Goal: Transaction & Acquisition: Purchase product/service

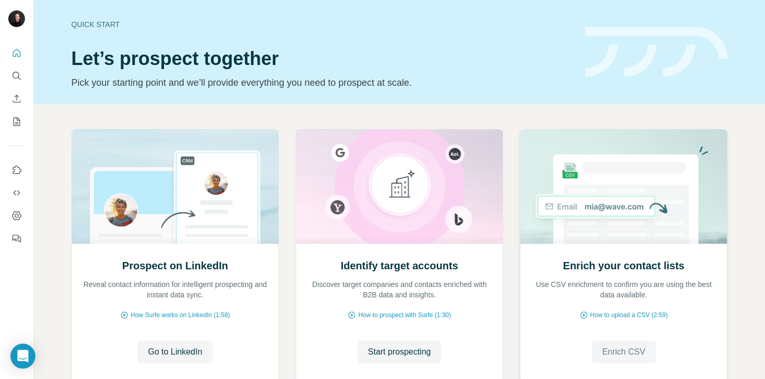
click at [620, 355] on span "Enrich CSV" at bounding box center [623, 352] width 43 height 12
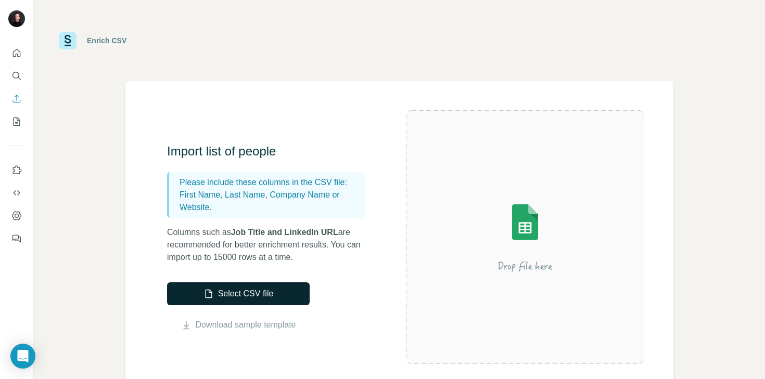
click at [252, 291] on button "Select CSV file" at bounding box center [238, 294] width 143 height 23
click at [269, 293] on button "Select CSV file" at bounding box center [238, 294] width 143 height 23
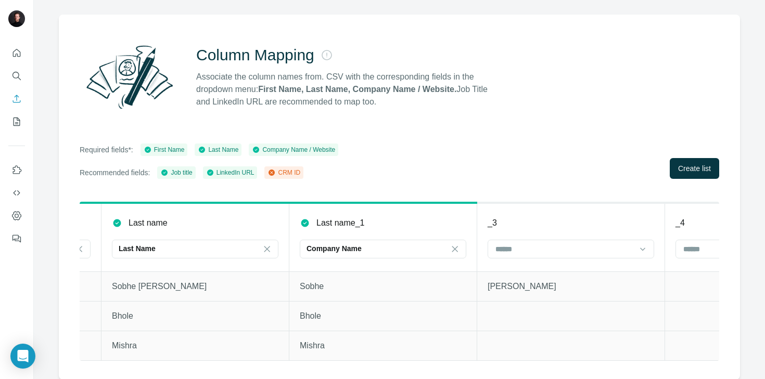
scroll to position [0, 770]
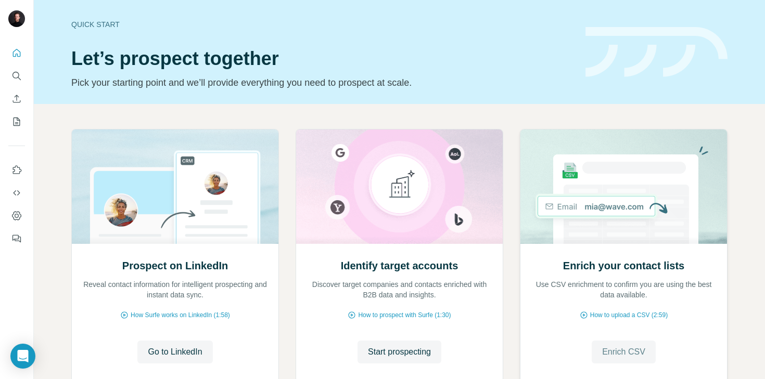
click at [620, 353] on span "Enrich CSV" at bounding box center [623, 352] width 43 height 12
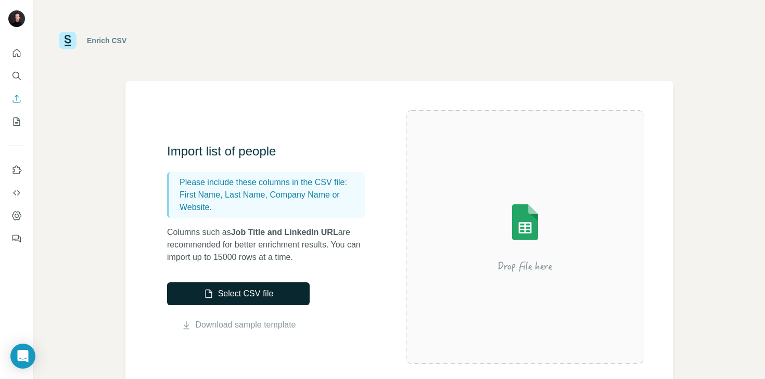
click at [268, 287] on button "Select CSV file" at bounding box center [238, 294] width 143 height 23
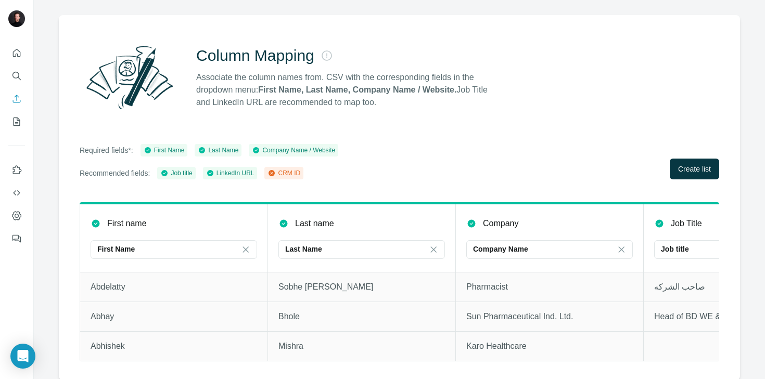
scroll to position [67, 0]
click at [690, 166] on span "Create list" at bounding box center [694, 168] width 33 height 10
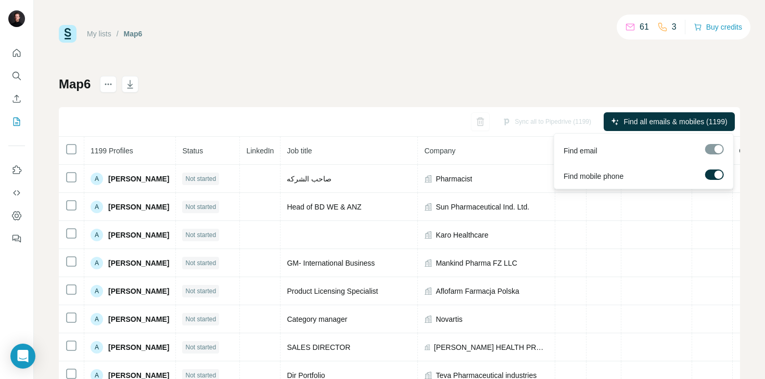
click at [718, 175] on div at bounding box center [719, 175] width 8 height 8
click at [680, 119] on span "Find all emails (1199)" at bounding box center [693, 122] width 70 height 10
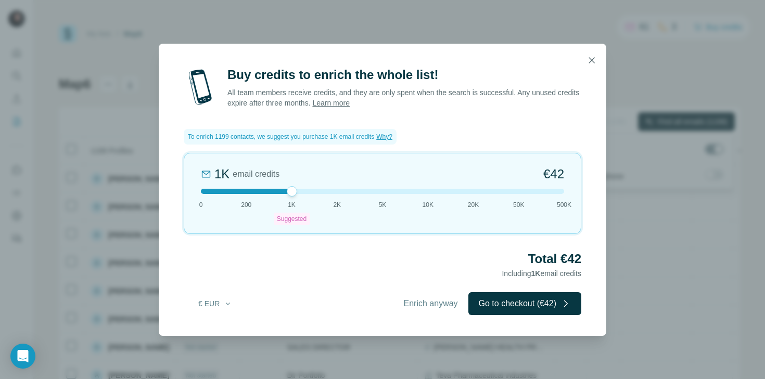
drag, startPoint x: 289, startPoint y: 191, endPoint x: 276, endPoint y: 185, distance: 14.4
click at [276, 184] on div "1K email credits €42 0 200 1K Suggested 2K 5K 10K 20K 50K 500K" at bounding box center [383, 193] width 398 height 81
click at [523, 303] on button "Go to checkout (€42)" at bounding box center [524, 304] width 113 height 23
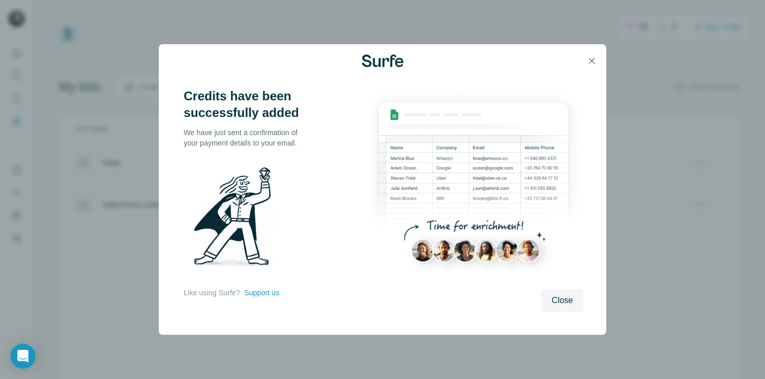
click at [539, 314] on div "Credits have been successfully added We have just sent a confirmation of your p…" at bounding box center [383, 207] width 448 height 258
click at [569, 302] on span "Close" at bounding box center [562, 301] width 21 height 12
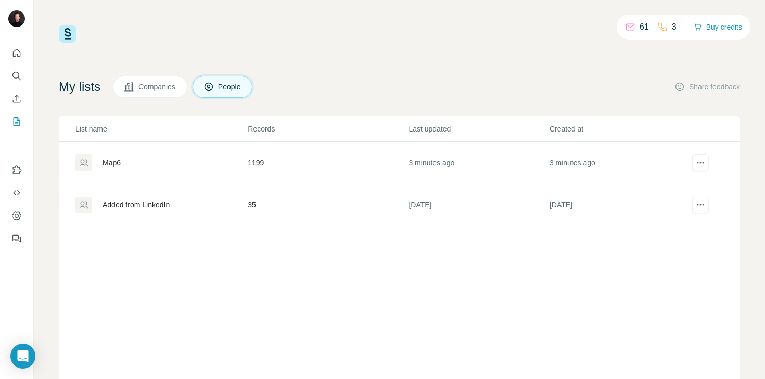
click at [120, 167] on div "Map6" at bounding box center [112, 163] width 18 height 10
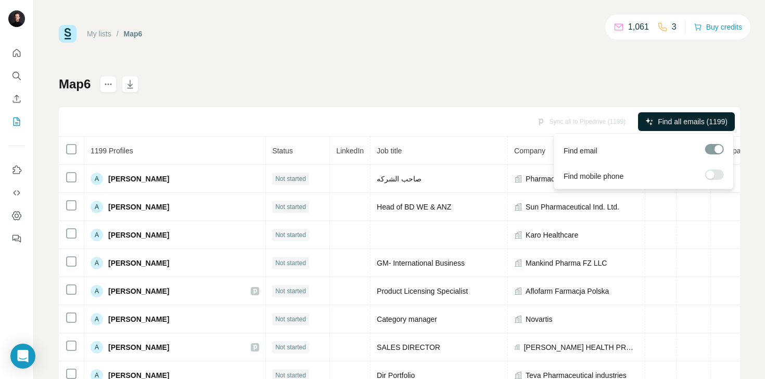
click at [684, 121] on span "Find all emails (1199)" at bounding box center [693, 122] width 70 height 10
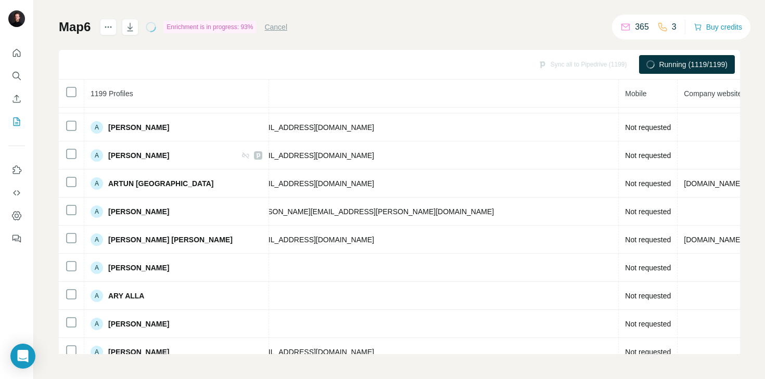
scroll to position [3559, 422]
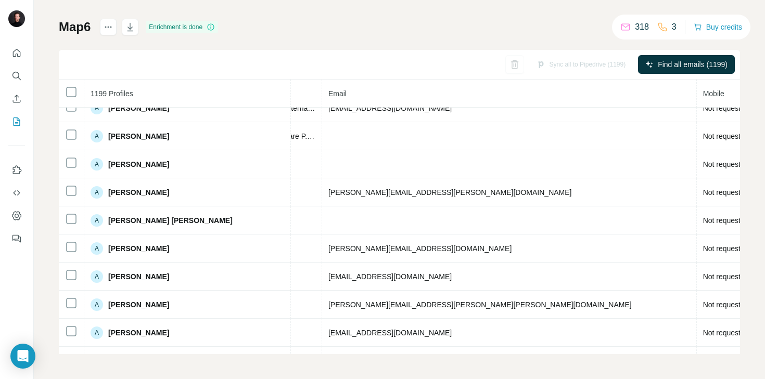
scroll to position [0, 366]
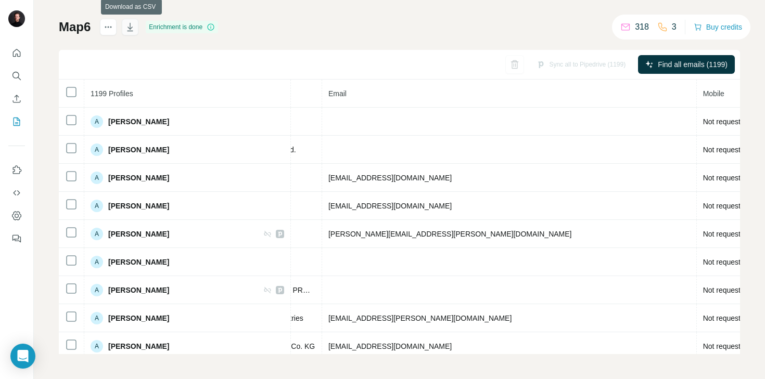
click at [132, 25] on icon "button" at bounding box center [131, 27] width 6 height 8
click at [536, 42] on div "Map6 Enrichment is done Sync all to Pipedrive (1199) Find all emails (1199) 119…" at bounding box center [399, 187] width 681 height 336
click at [103, 30] on button "actions" at bounding box center [108, 27] width 17 height 17
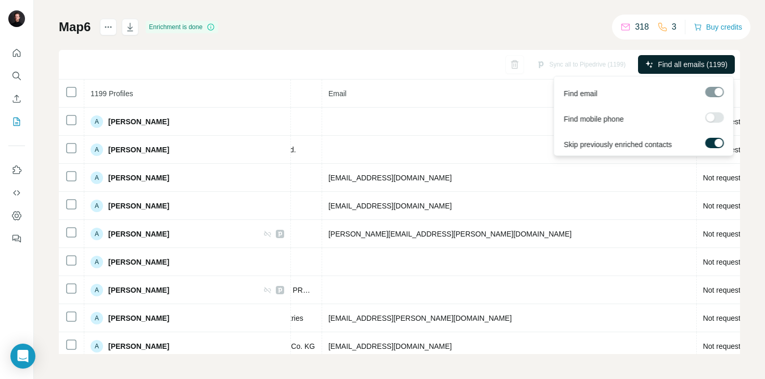
click at [680, 66] on span "Find all emails (1199)" at bounding box center [693, 64] width 70 height 10
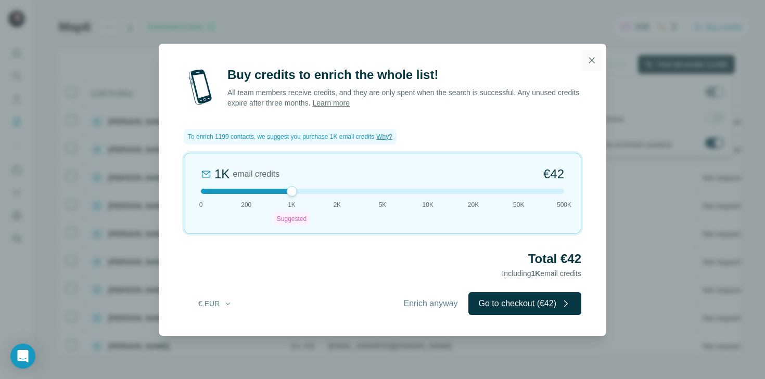
click at [587, 57] on icon "button" at bounding box center [592, 60] width 10 height 10
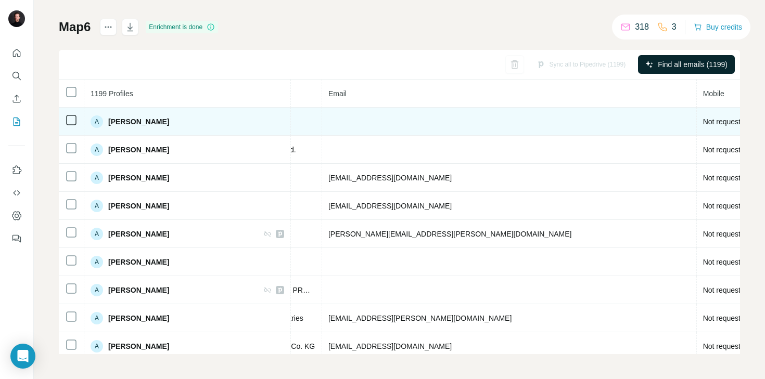
scroll to position [0, 0]
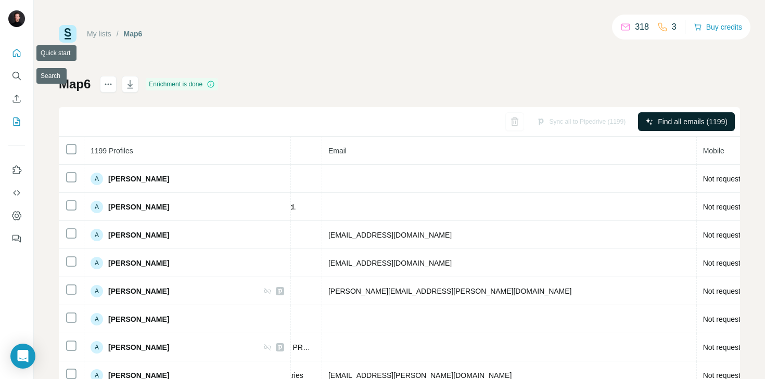
click at [19, 59] on button "Quick start" at bounding box center [16, 53] width 17 height 19
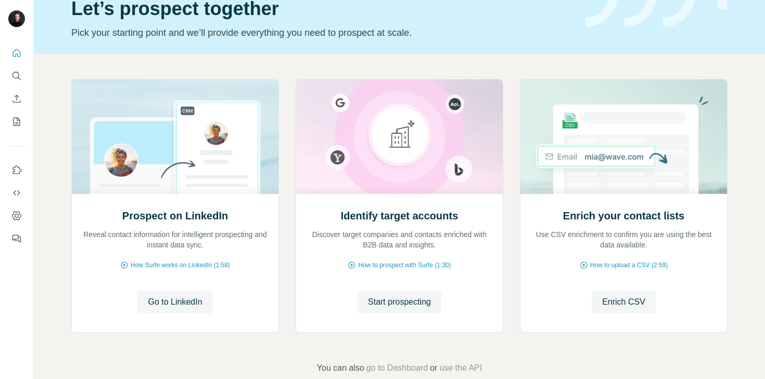
scroll to position [51, 0]
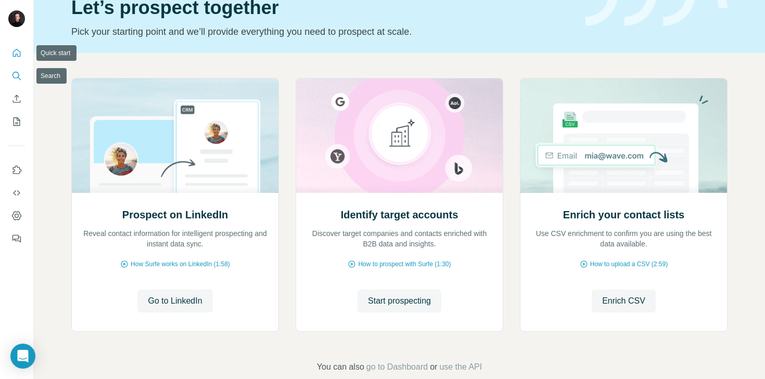
click at [14, 73] on icon "Search" at bounding box center [16, 76] width 10 height 10
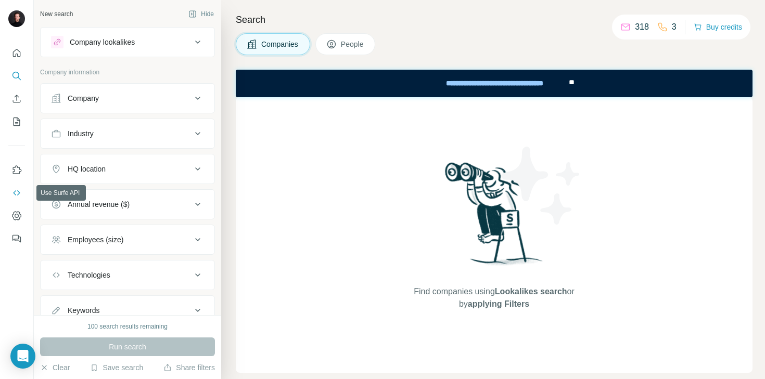
click at [15, 188] on icon "Use Surfe API" at bounding box center [16, 193] width 10 height 10
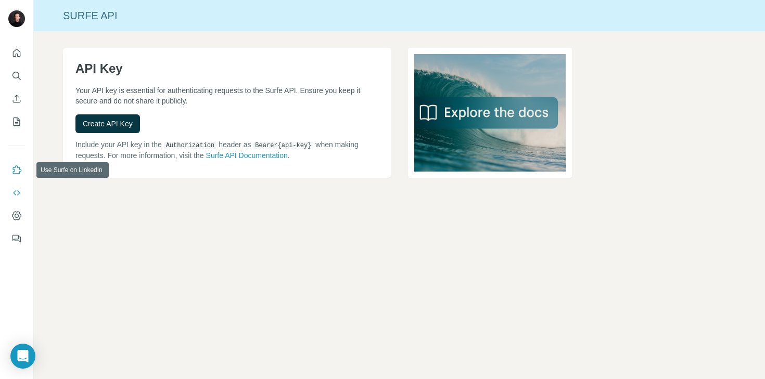
click at [18, 165] on icon "Use Surfe on LinkedIn" at bounding box center [16, 170] width 10 height 10
click at [15, 53] on icon "Quick start" at bounding box center [16, 53] width 10 height 10
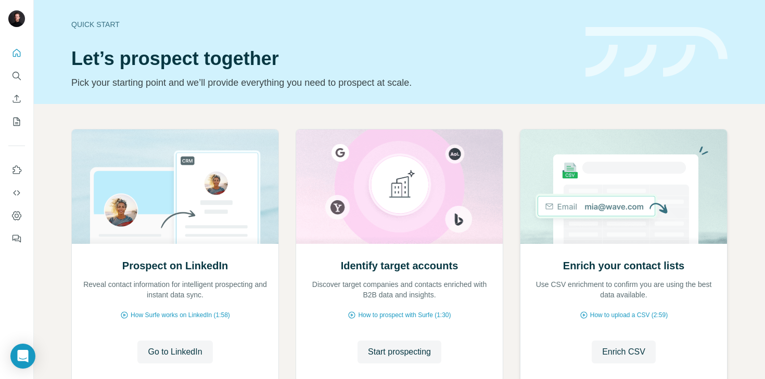
scroll to position [70, 0]
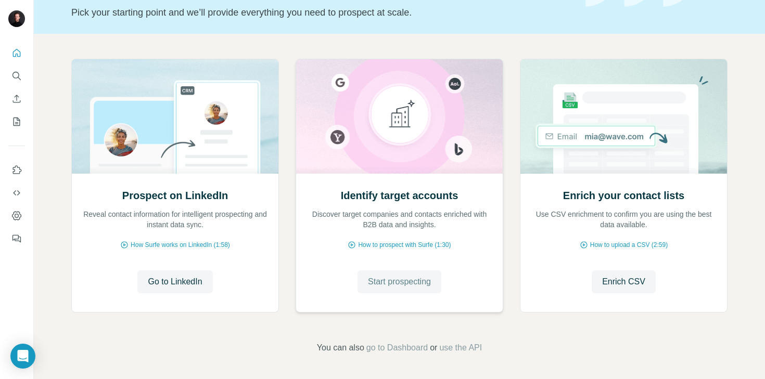
click at [394, 284] on span "Start prospecting" at bounding box center [399, 282] width 63 height 12
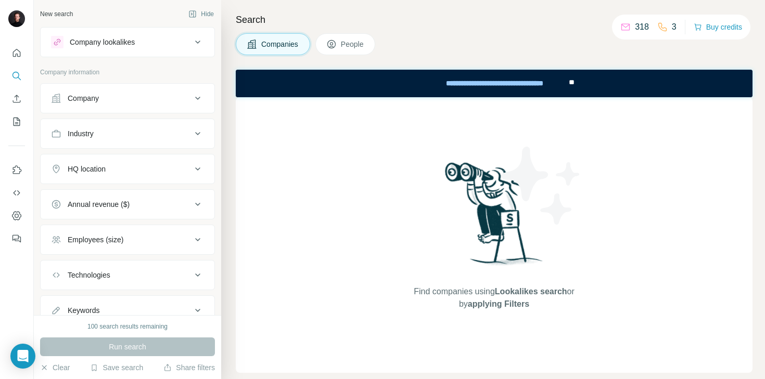
click at [116, 39] on div "Company lookalikes" at bounding box center [102, 42] width 65 height 10
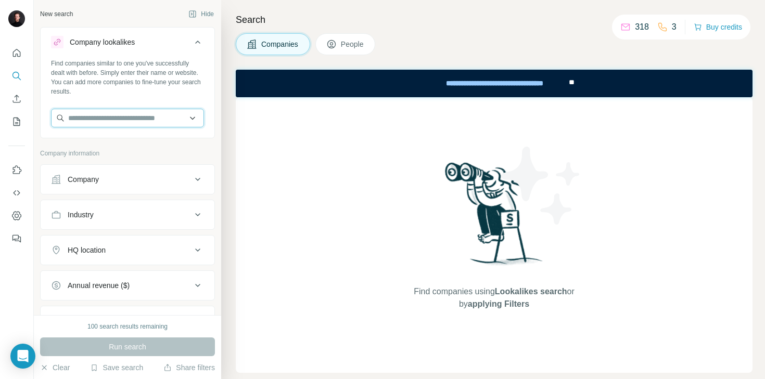
click at [118, 123] on input "text" at bounding box center [127, 118] width 153 height 19
type input "**********"
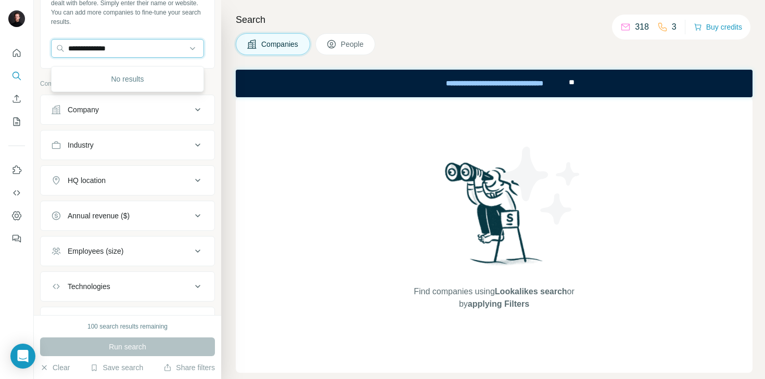
scroll to position [75, 0]
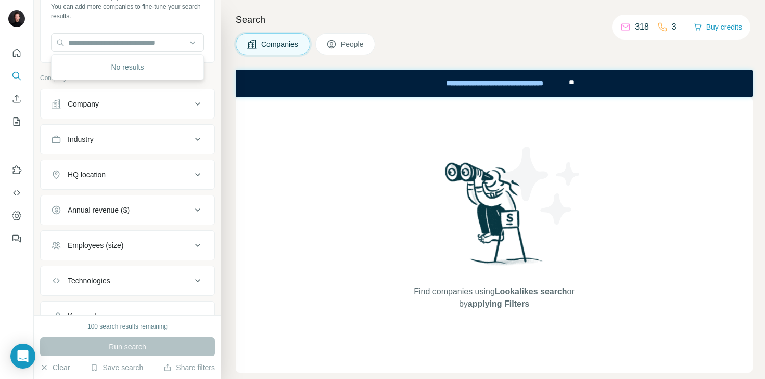
click at [157, 102] on div "Company" at bounding box center [121, 104] width 141 height 10
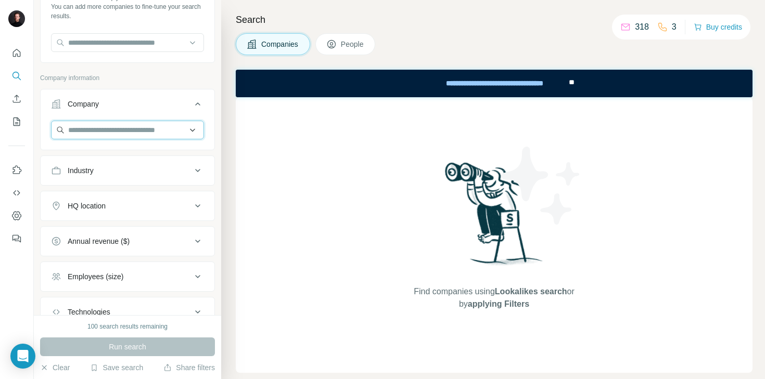
click at [151, 134] on input "text" at bounding box center [127, 130] width 153 height 19
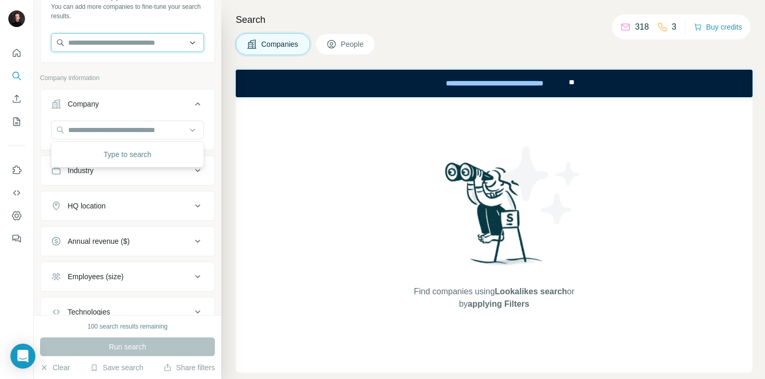
click at [154, 51] on input "text" at bounding box center [127, 42] width 153 height 19
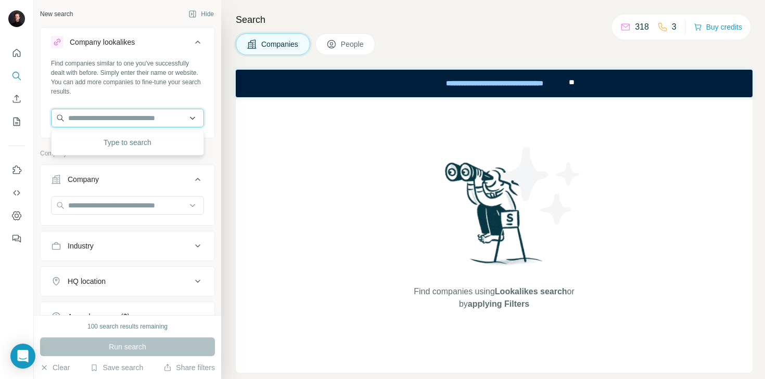
paste input "**********"
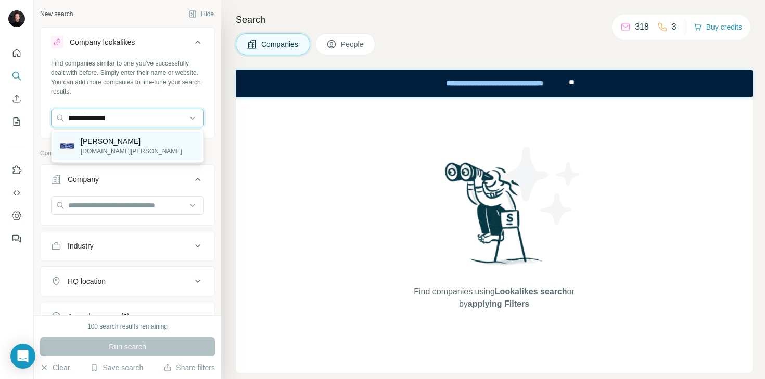
type input "**********"
click at [115, 146] on p "Dr. Fischer" at bounding box center [131, 141] width 101 height 10
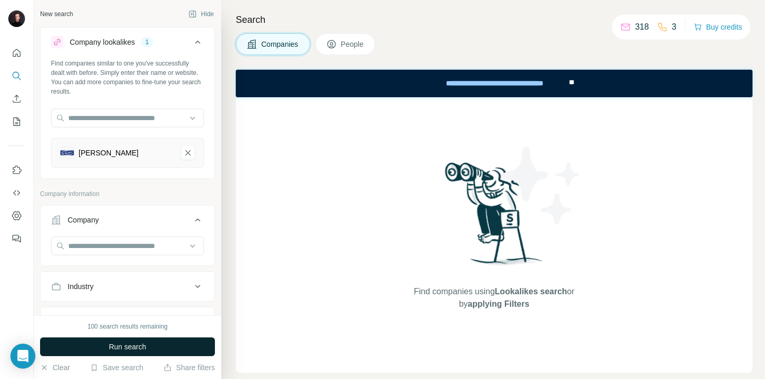
click at [128, 355] on button "Run search" at bounding box center [127, 347] width 175 height 19
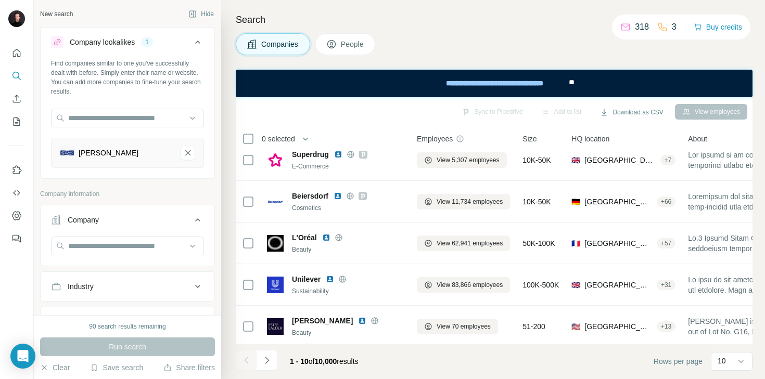
scroll to position [224, 0]
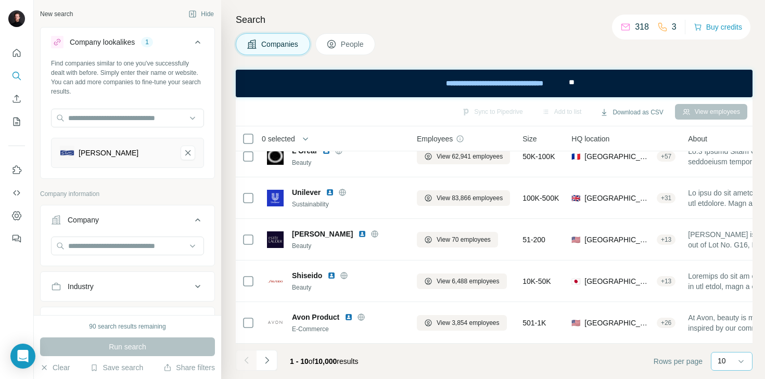
click at [727, 367] on div "10" at bounding box center [731, 362] width 26 height 18
click at [723, 279] on p "60" at bounding box center [724, 282] width 8 height 10
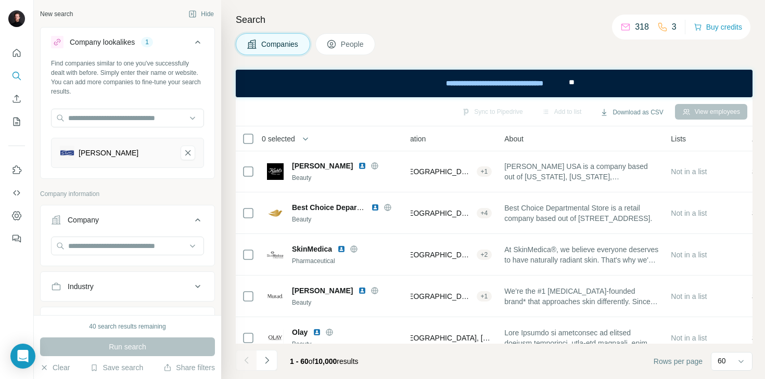
scroll to position [346, 184]
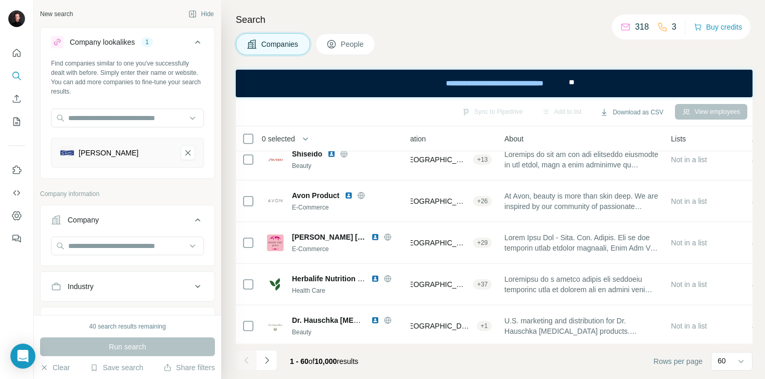
click at [334, 47] on icon at bounding box center [331, 45] width 5 height 6
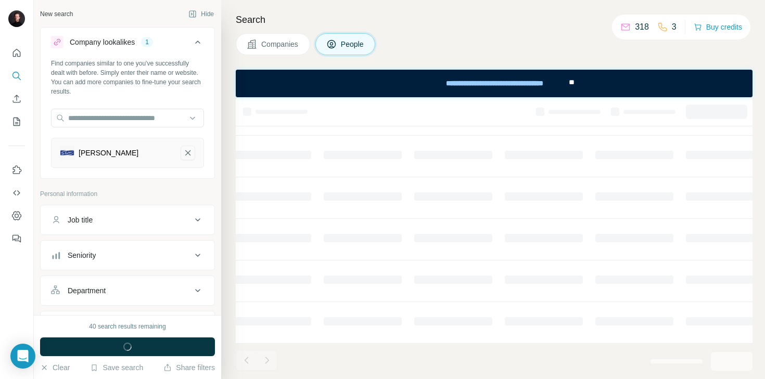
click at [191, 156] on icon "Dr. Fischer-remove-button" at bounding box center [187, 153] width 9 height 10
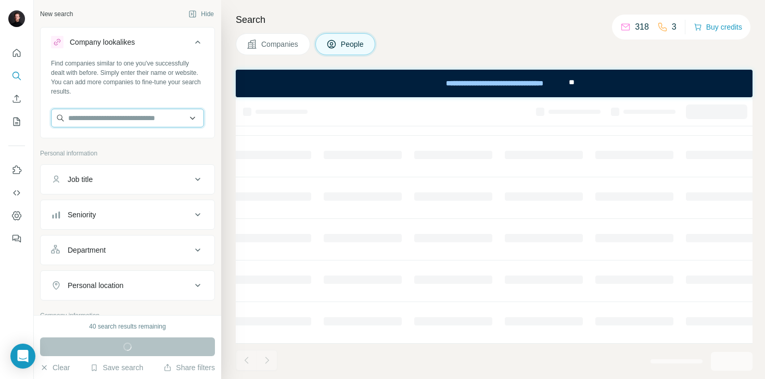
click at [159, 117] on input "text" at bounding box center [127, 118] width 153 height 19
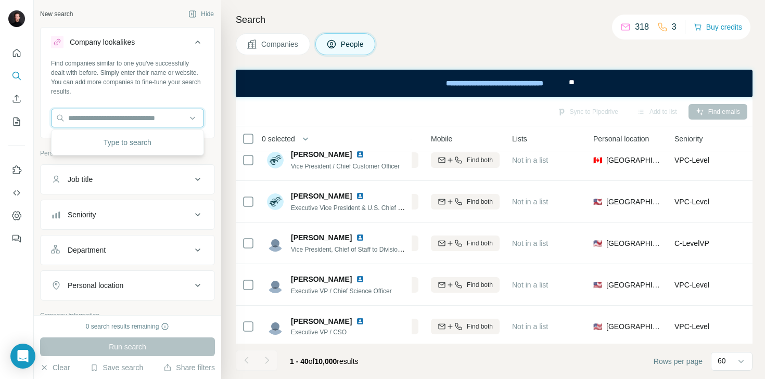
scroll to position [1109, 184]
